Goal: Use online tool/utility: Utilize a website feature to perform a specific function

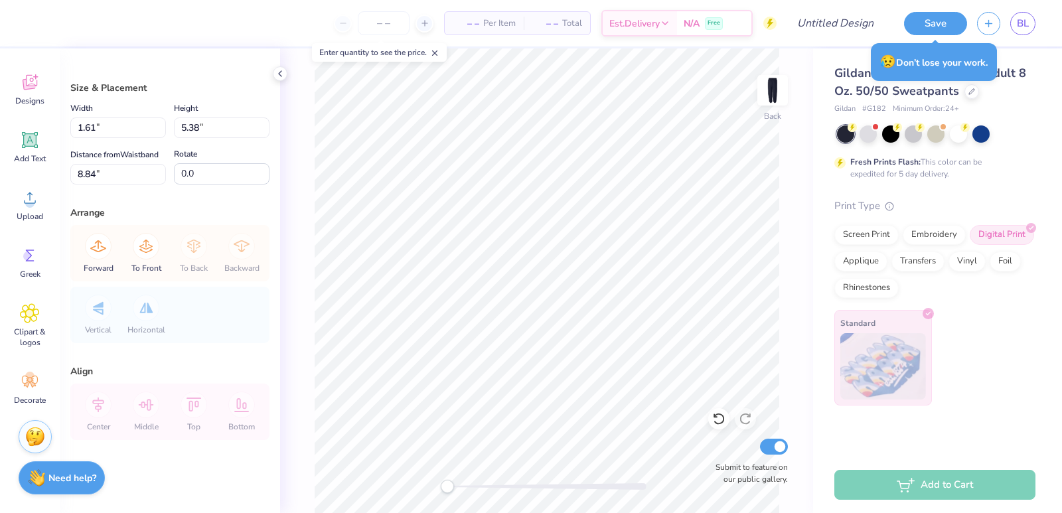
type input "1.61"
type input "5.38"
type input "8.84"
click at [305, 186] on div "Back Submit to feature on our public gallery." at bounding box center [546, 280] width 533 height 465
type input "0.0"
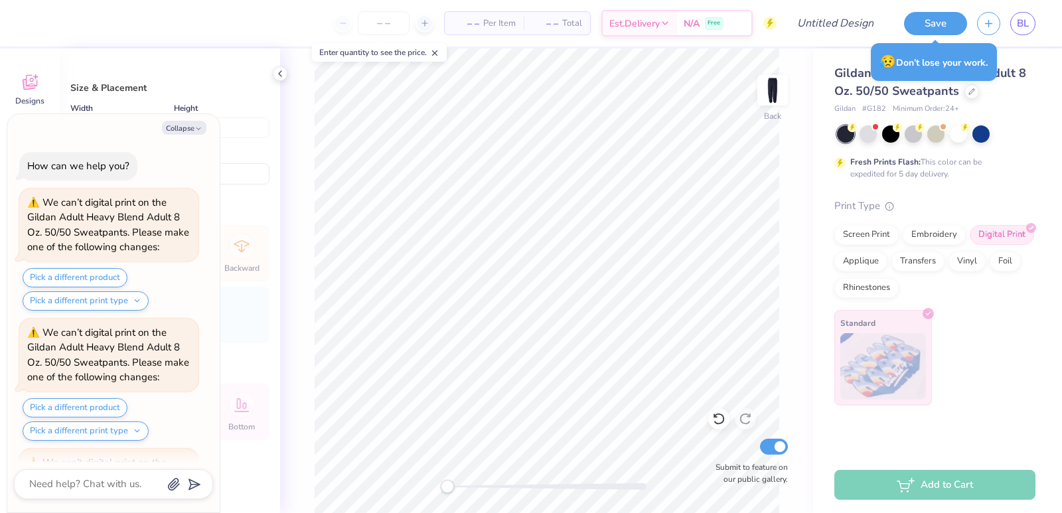
type textarea "x"
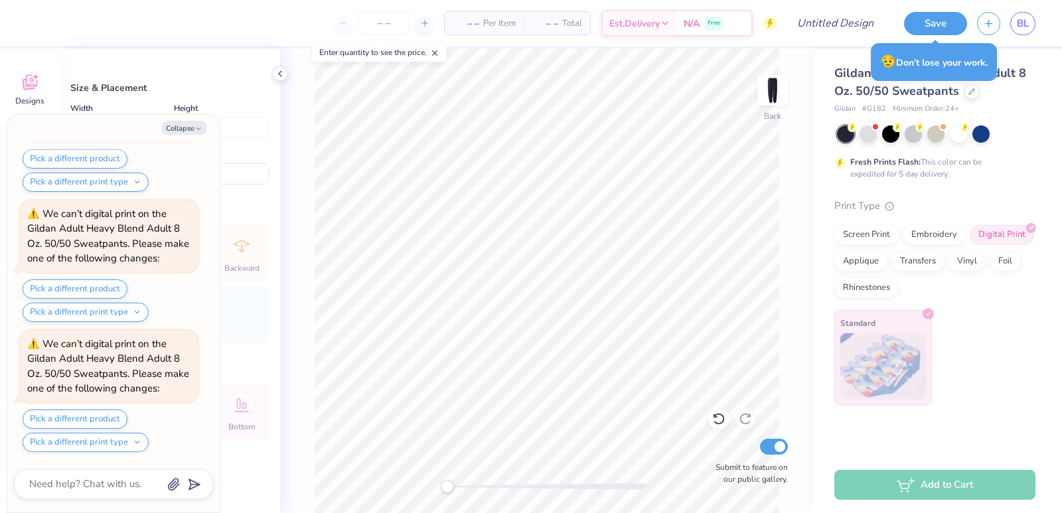
type input "-90.4"
type textarea "x"
type input "0.0"
click at [167, 125] on button "Collapse" at bounding box center [184, 128] width 44 height 14
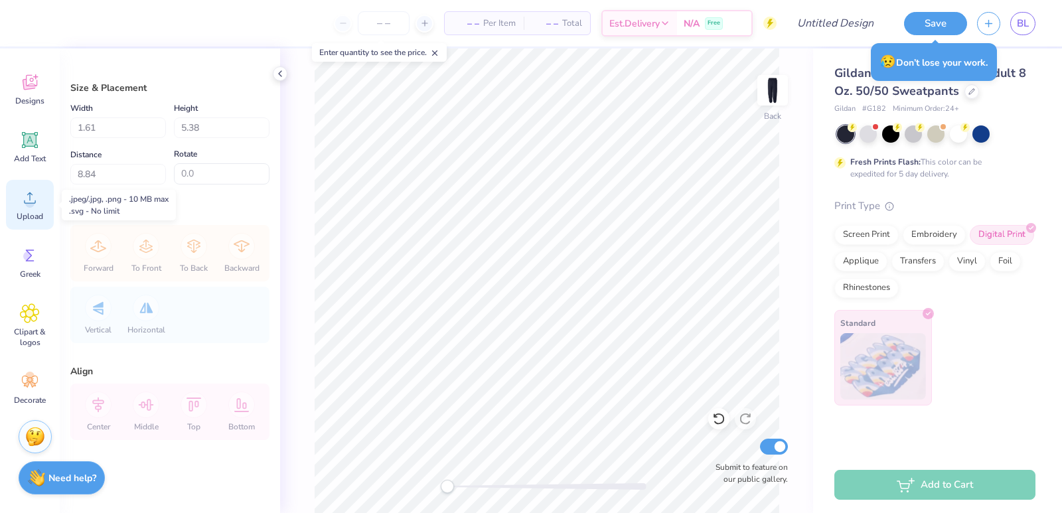
click at [25, 203] on icon at bounding box center [30, 197] width 12 height 11
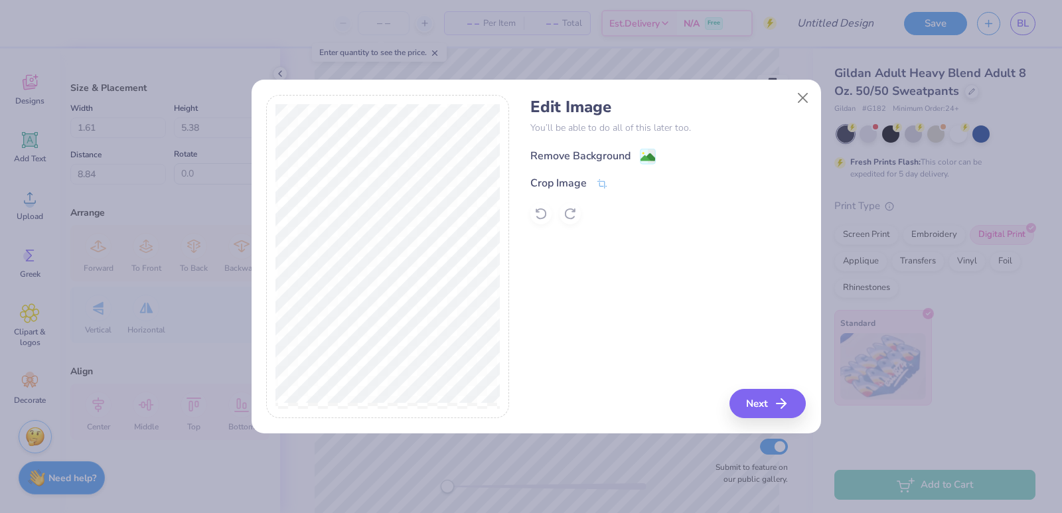
click at [616, 150] on div "Remove Background" at bounding box center [580, 156] width 100 height 16
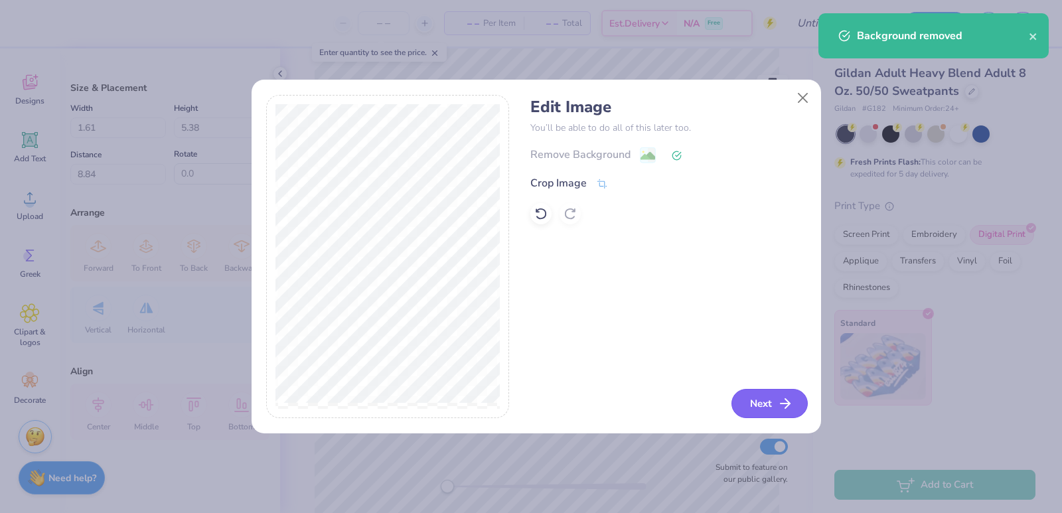
click at [766, 403] on button "Next" at bounding box center [769, 403] width 76 height 29
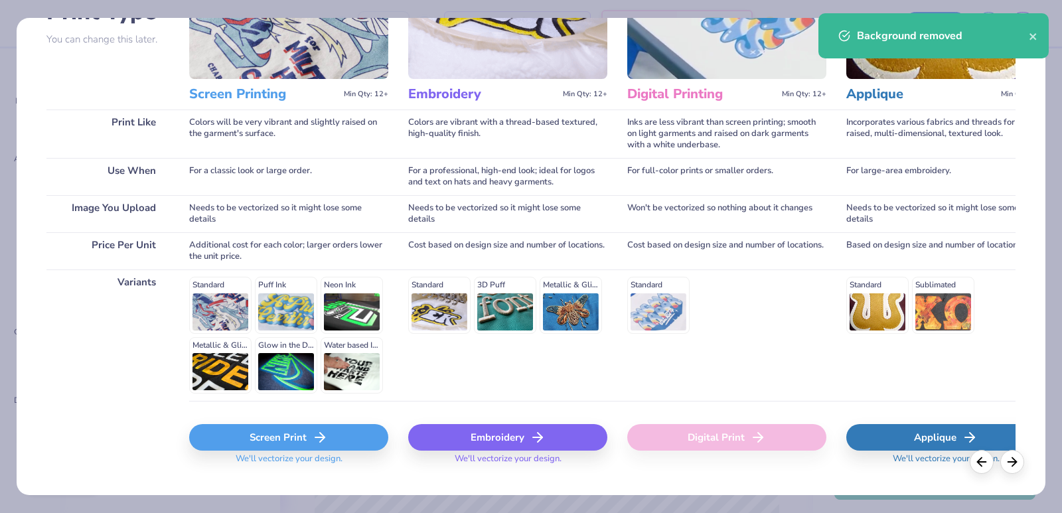
scroll to position [149, 0]
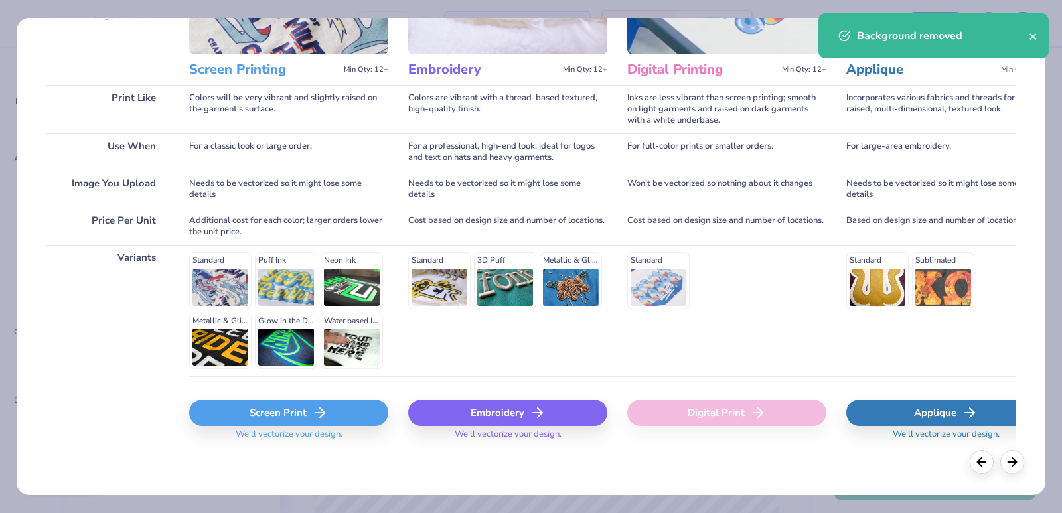
click at [271, 409] on div "Screen Print" at bounding box center [288, 413] width 199 height 27
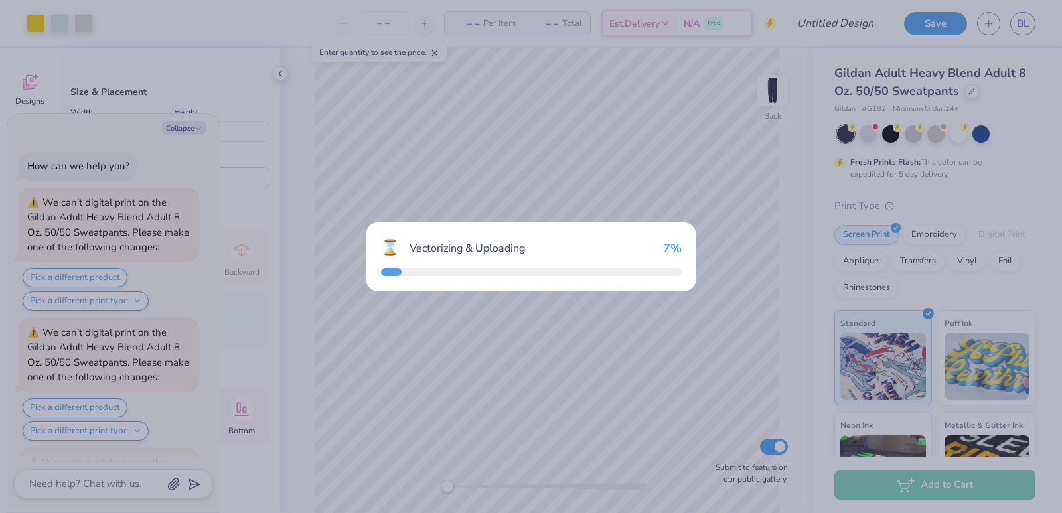
scroll to position [3091, 0]
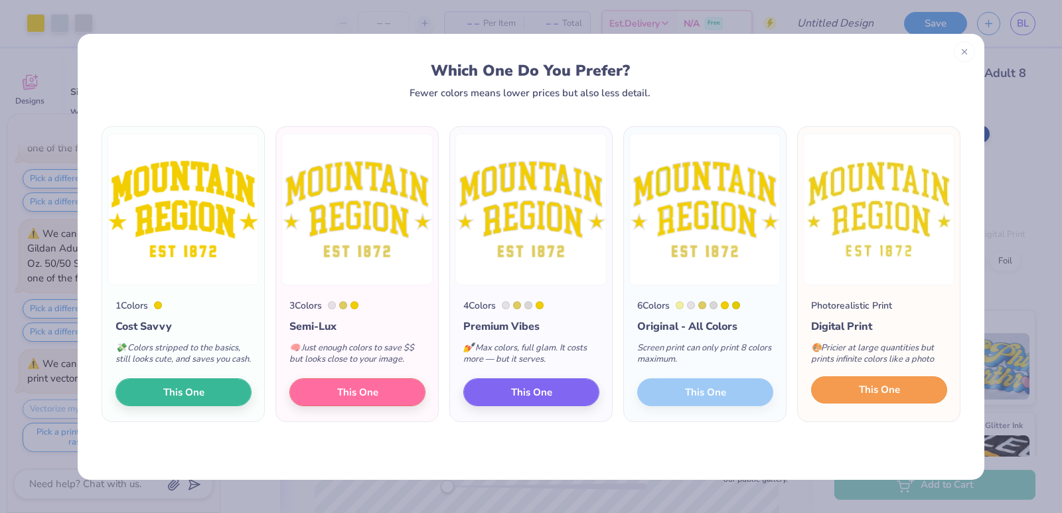
click at [893, 404] on button "This One" at bounding box center [879, 390] width 136 height 28
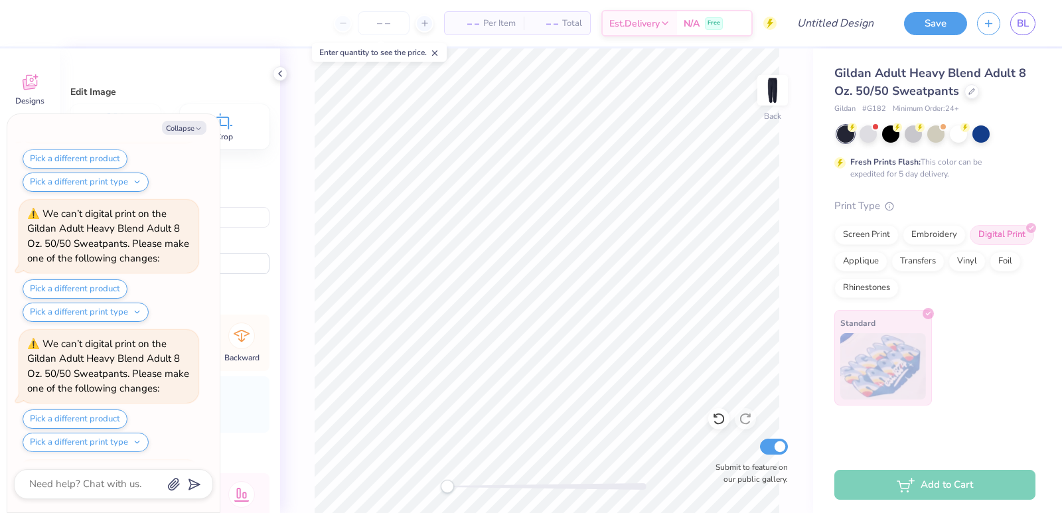
scroll to position [3611, 0]
click at [256, 228] on div "Width 7.64 7.64 " Height 4.93 4.93 " Distance from Waistband 18.53 18.53 " Rota…" at bounding box center [169, 232] width 199 height 84
click at [181, 121] on button "Collapse" at bounding box center [184, 128] width 44 height 14
type textarea "x"
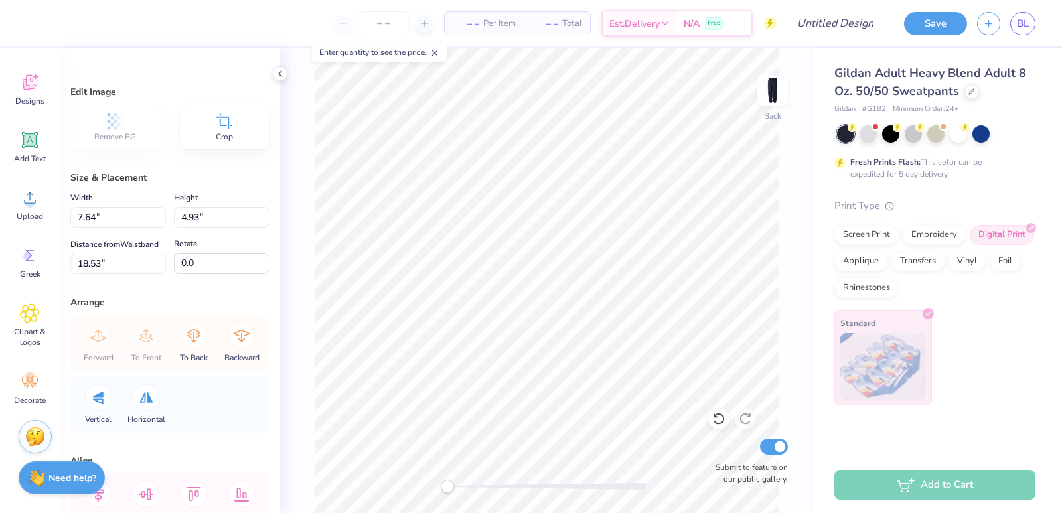
click at [214, 129] on icon at bounding box center [224, 121] width 20 height 20
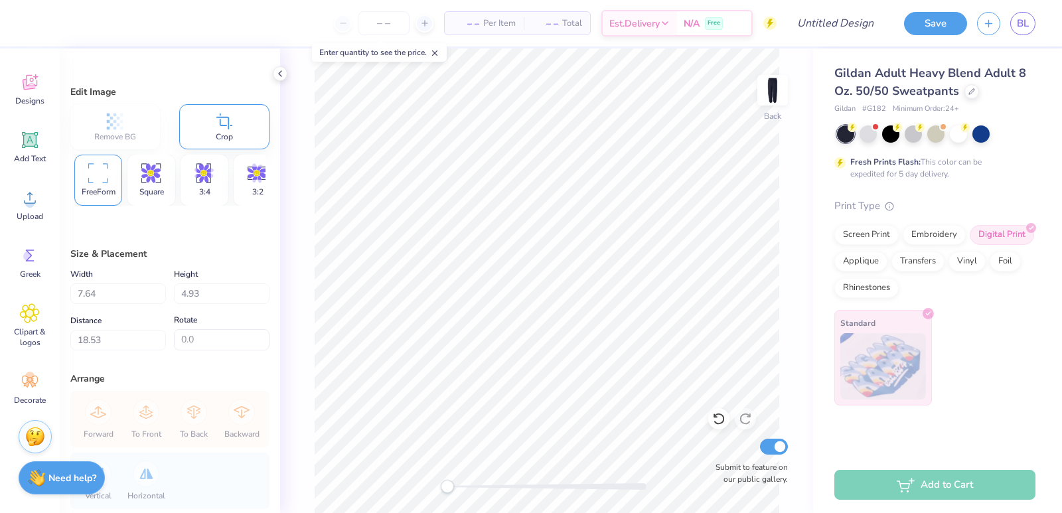
type input "1.21"
type input "1.58"
type input "20.81"
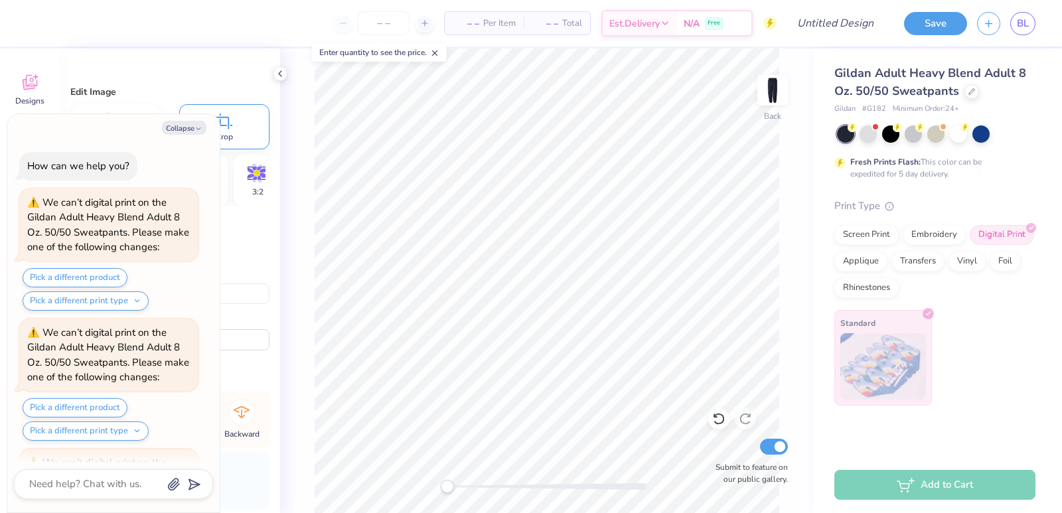
scroll to position [3741, 0]
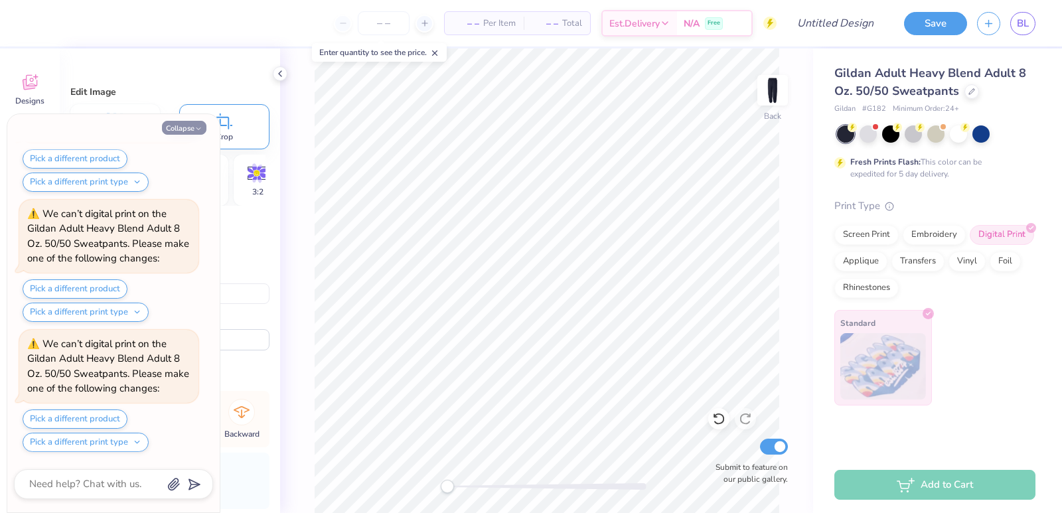
click at [198, 129] on icon "button" at bounding box center [198, 129] width 8 height 8
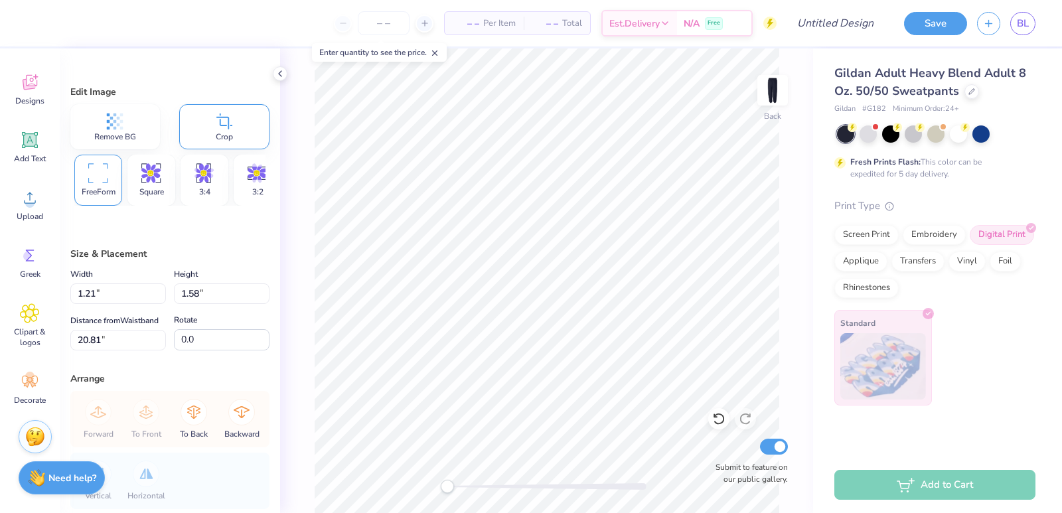
click at [216, 141] on span "Crop" at bounding box center [224, 136] width 17 height 11
click at [197, 116] on div "Crop" at bounding box center [224, 126] width 91 height 45
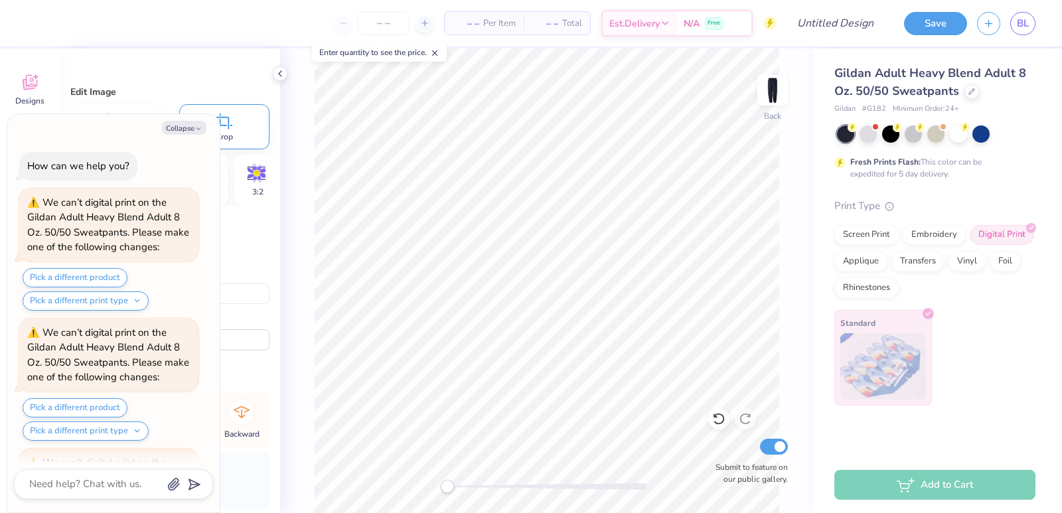
scroll to position [3871, 0]
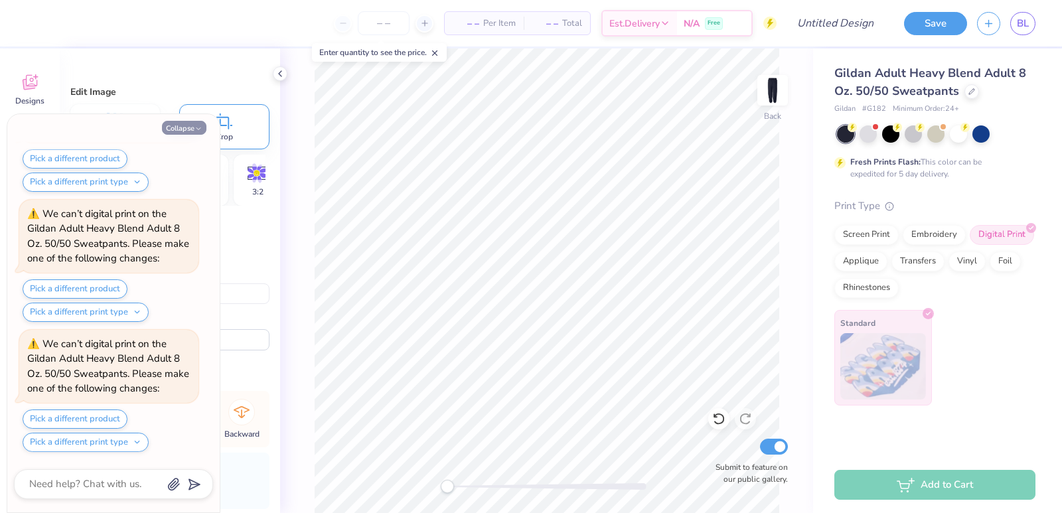
click at [186, 123] on button "Collapse" at bounding box center [184, 128] width 44 height 14
type textarea "x"
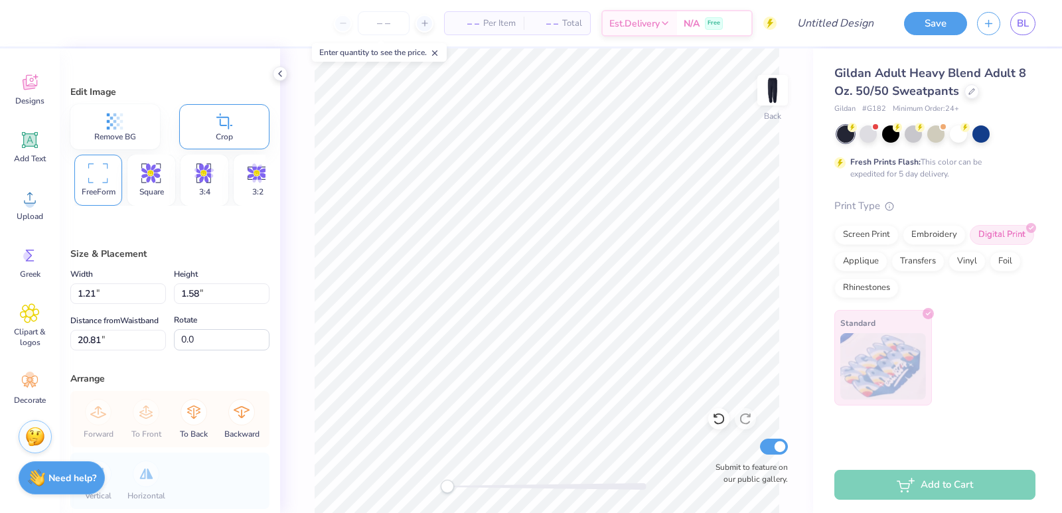
click at [200, 134] on div "Crop" at bounding box center [224, 126] width 91 height 45
click at [199, 133] on div "Crop" at bounding box center [224, 126] width 91 height 45
click at [220, 120] on icon at bounding box center [224, 121] width 20 height 20
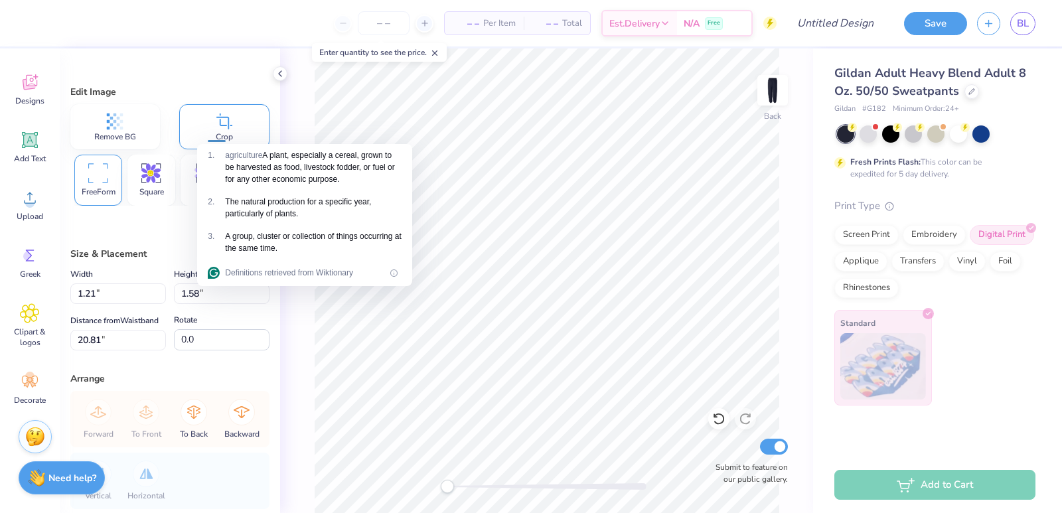
click at [175, 78] on div "Edit Image Remove BG Crop FreeForm Square 3:4 3:2 16:9 Size & Placement Width 1…" at bounding box center [170, 280] width 220 height 465
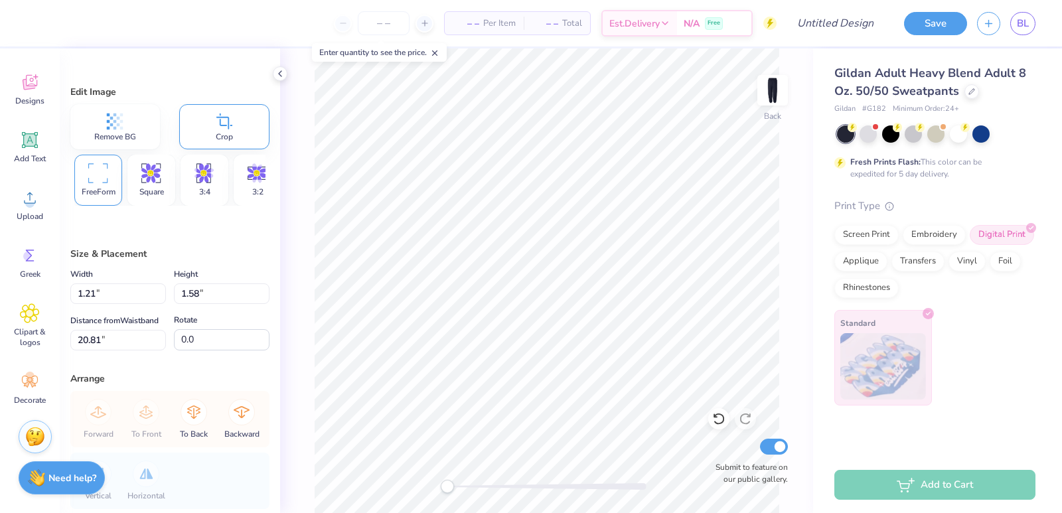
click at [200, 120] on div "Crop" at bounding box center [224, 126] width 91 height 45
type input "2.20"
type input "2.86"
type input "10.85"
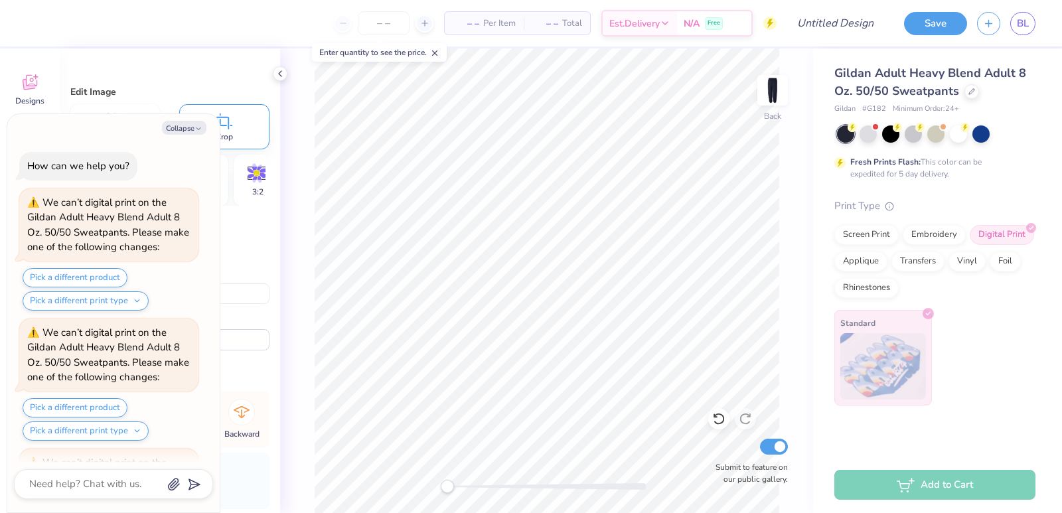
scroll to position [4001, 0]
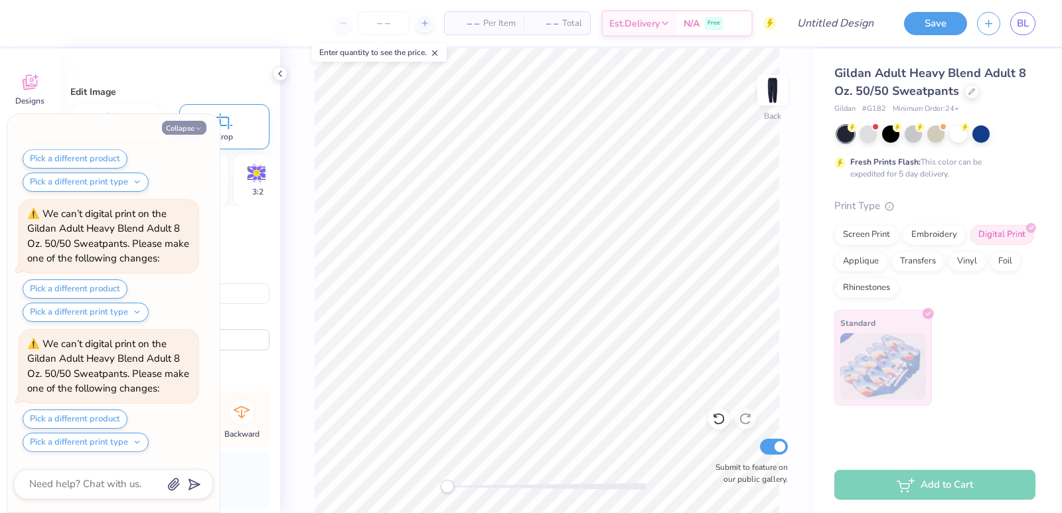
click at [200, 128] on polyline "button" at bounding box center [198, 129] width 4 height 2
type textarea "x"
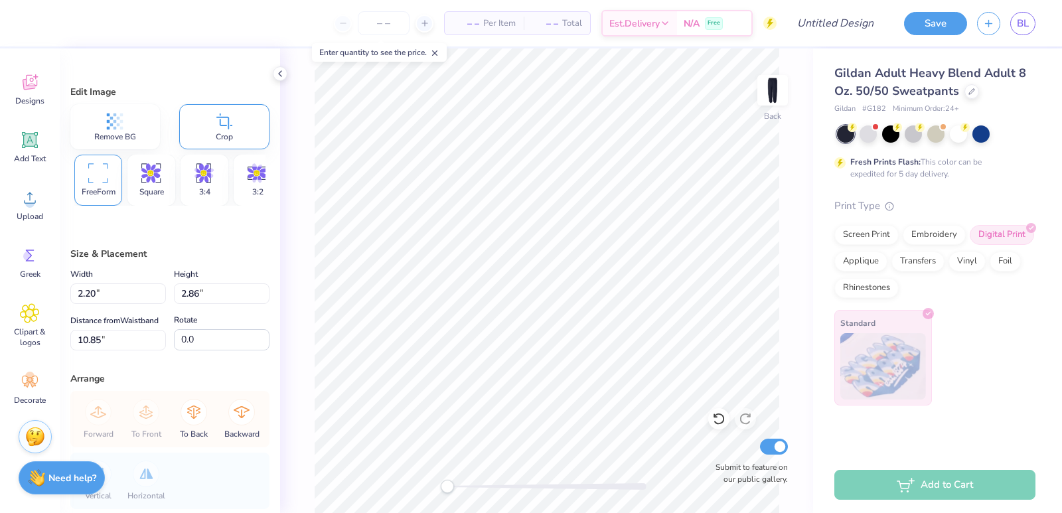
click at [212, 226] on div "Edit Image Remove BG Crop FreeForm Square 3:4 3:2 16:9 Size & Placement Width 2…" at bounding box center [170, 280] width 220 height 465
click at [98, 179] on icon at bounding box center [97, 173] width 19 height 20
type input "1.79"
type input "1.64"
type input "11.97"
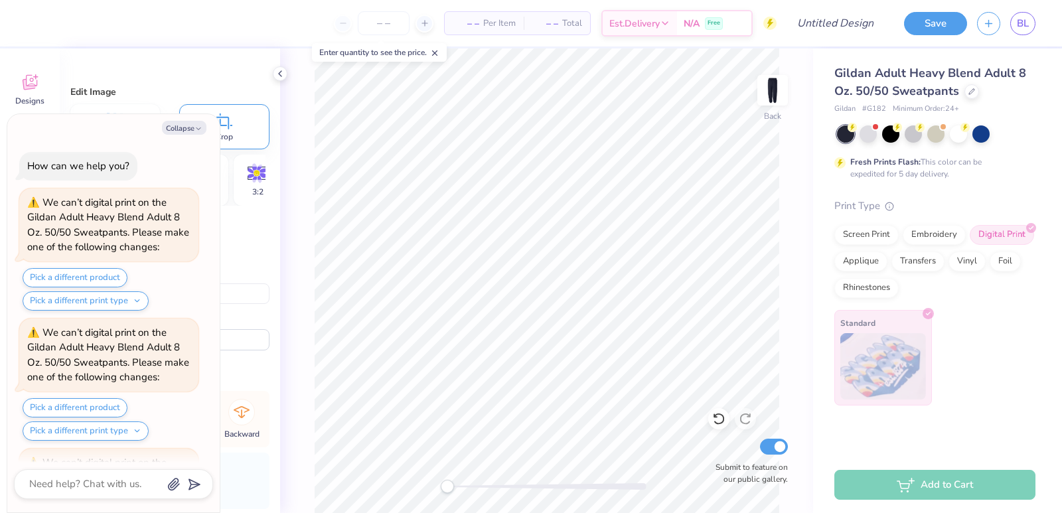
scroll to position [4131, 0]
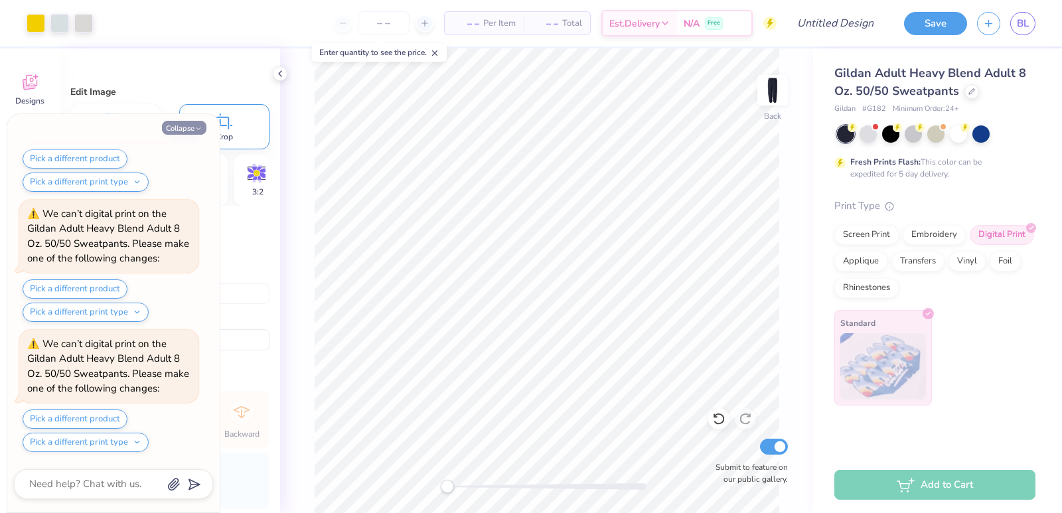
click at [191, 125] on button "Collapse" at bounding box center [184, 128] width 44 height 14
type textarea "x"
